Goal: Task Accomplishment & Management: Manage account settings

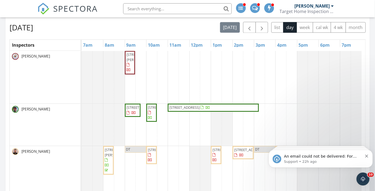
scroll to position [320, 0]
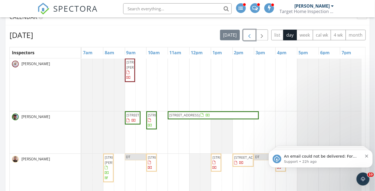
click at [252, 34] on span "button" at bounding box center [249, 35] width 7 height 7
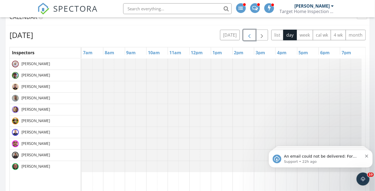
click at [252, 34] on span "button" at bounding box center [249, 35] width 7 height 7
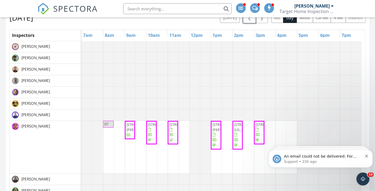
scroll to position [345, 0]
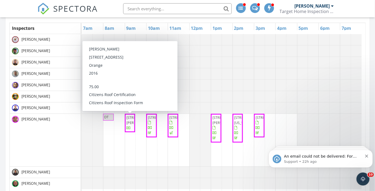
click at [131, 125] on span "5963 Alenlon Way, Mount Dora 32757" at bounding box center [141, 120] width 30 height 10
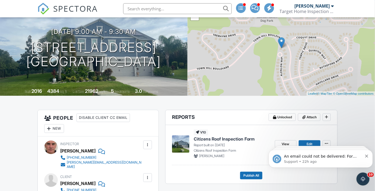
click at [366, 154] on button "Dismiss notification" at bounding box center [367, 155] width 4 height 4
click at [366, 154] on icon "Dismiss notification" at bounding box center [366, 155] width 3 height 3
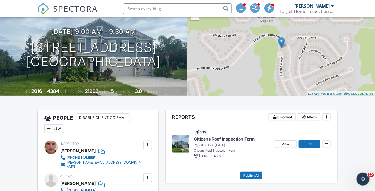
click at [283, 147] on span "View" at bounding box center [286, 143] width 8 height 5
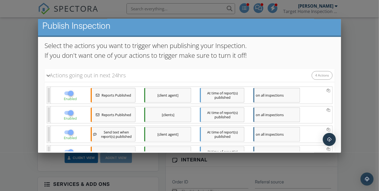
scroll to position [84, 0]
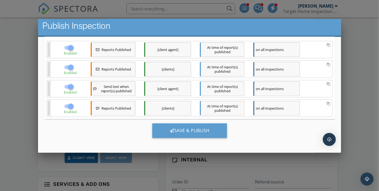
drag, startPoint x: 202, startPoint y: 126, endPoint x: 205, endPoint y: 128, distance: 3.9
click at [202, 126] on div "Save & Publish" at bounding box center [189, 130] width 75 height 15
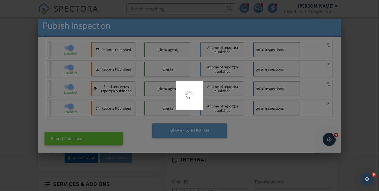
scroll to position [0, 0]
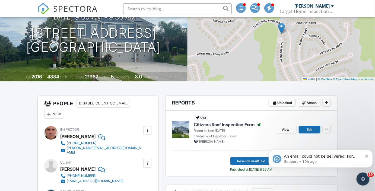
scroll to position [99, 0]
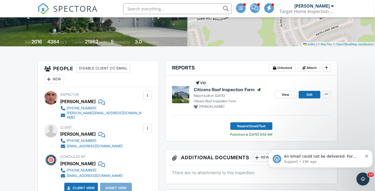
click at [44, 8] on img at bounding box center [43, 9] width 12 height 12
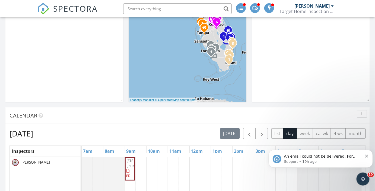
scroll to position [247, 0]
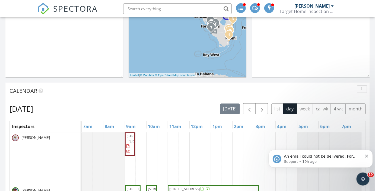
click at [367, 154] on icon "Dismiss notification" at bounding box center [366, 155] width 3 height 3
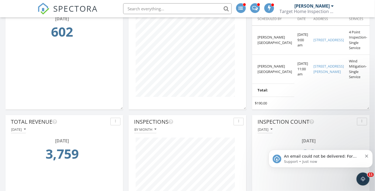
scroll to position [0, 0]
